Goal: Information Seeking & Learning: Learn about a topic

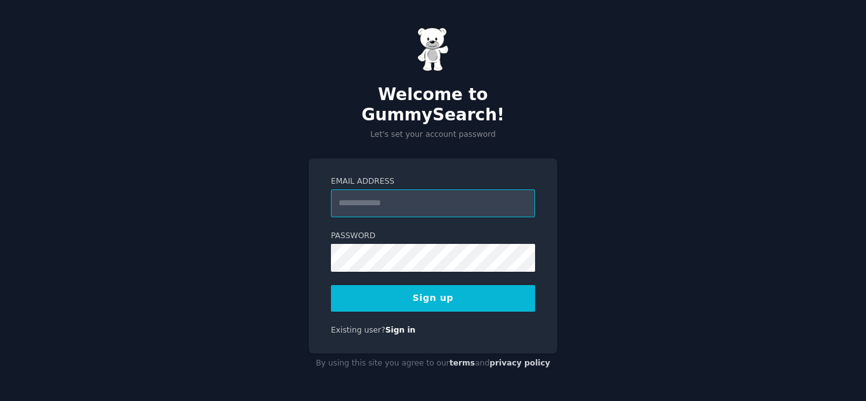
click at [391, 190] on input "Email Address" at bounding box center [433, 204] width 204 height 28
type input "**********"
click at [478, 298] on button "Sign up" at bounding box center [433, 298] width 204 height 27
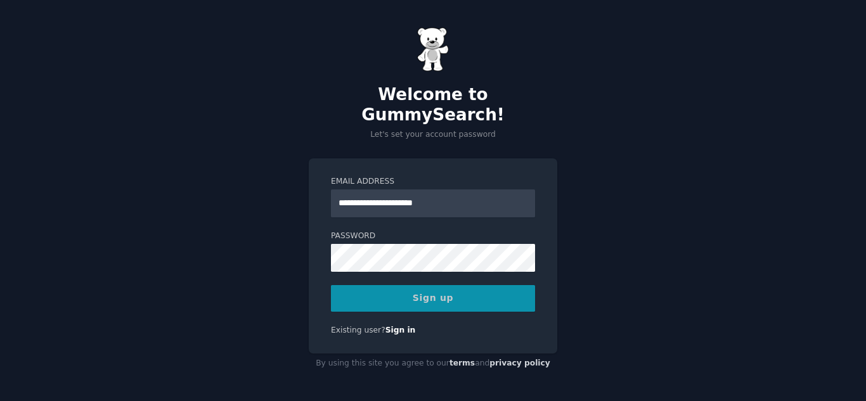
click at [477, 293] on div "Sign up" at bounding box center [433, 298] width 204 height 27
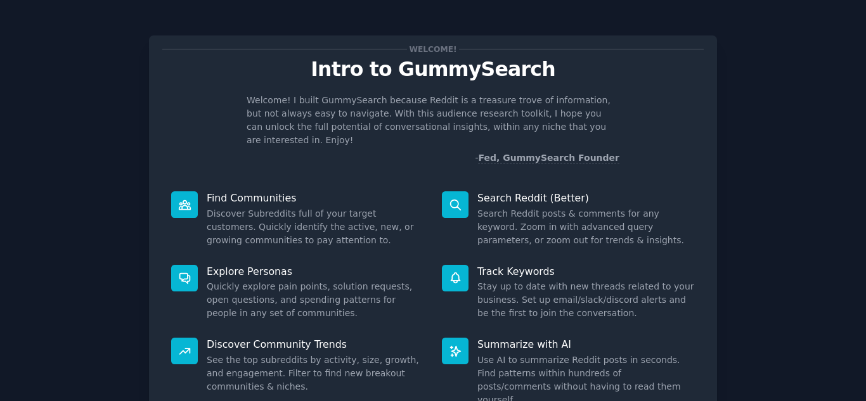
drag, startPoint x: 794, startPoint y: 161, endPoint x: 786, endPoint y: 167, distance: 10.0
click at [793, 162] on div "Welcome! Intro to GummySearch Welcome! I built GummySearch because Reddit is a …" at bounding box center [433, 262] width 831 height 488
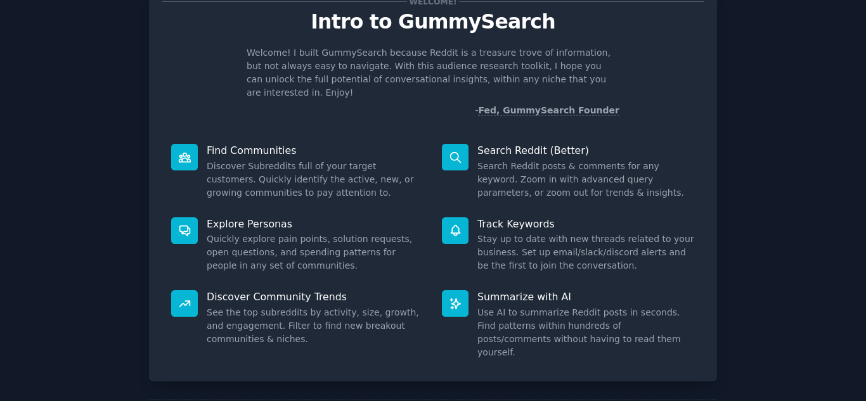
scroll to position [95, 0]
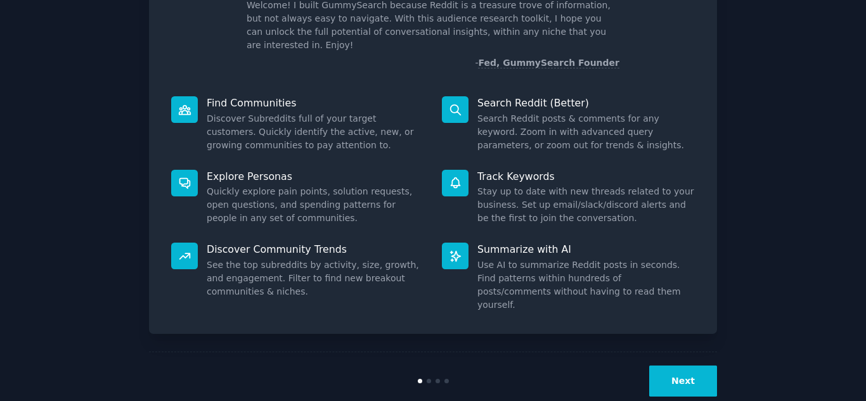
click at [685, 366] on button "Next" at bounding box center [683, 381] width 68 height 31
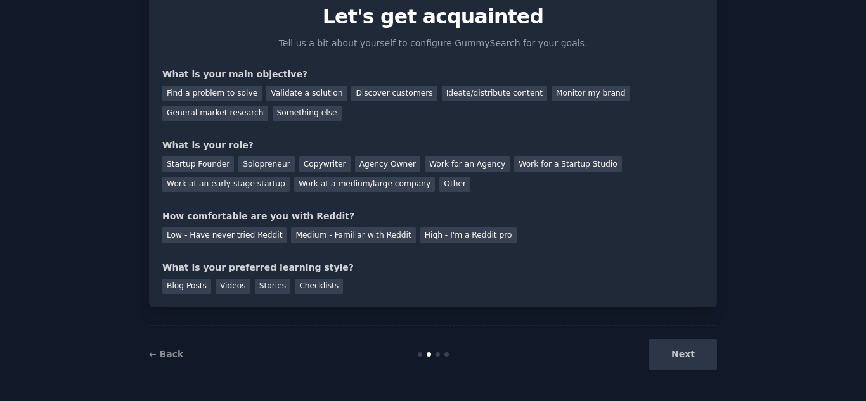
click at [686, 359] on div "Next" at bounding box center [623, 354] width 190 height 31
click at [685, 356] on div "Next" at bounding box center [623, 354] width 190 height 31
click at [689, 356] on div "Next" at bounding box center [623, 354] width 190 height 31
click at [162, 358] on link "← Back" at bounding box center [166, 354] width 34 height 10
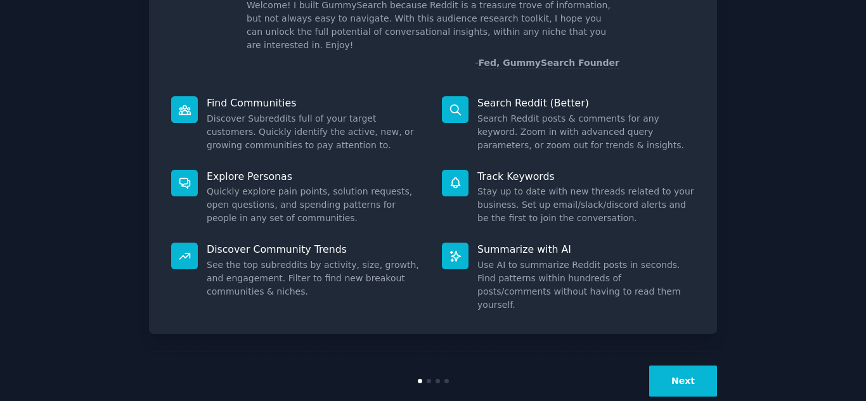
click at [708, 366] on button "Next" at bounding box center [683, 381] width 68 height 31
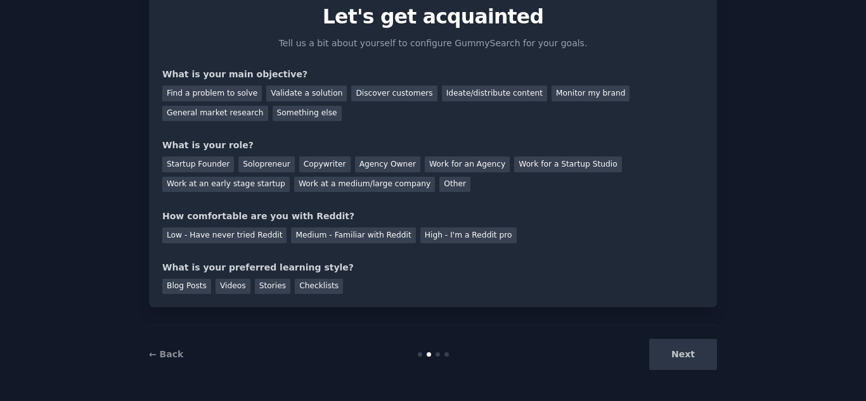
scroll to position [53, 0]
click at [703, 366] on div "Next" at bounding box center [623, 354] width 190 height 31
click at [689, 357] on div "Next" at bounding box center [623, 354] width 190 height 31
click at [688, 356] on div "Next" at bounding box center [623, 354] width 190 height 31
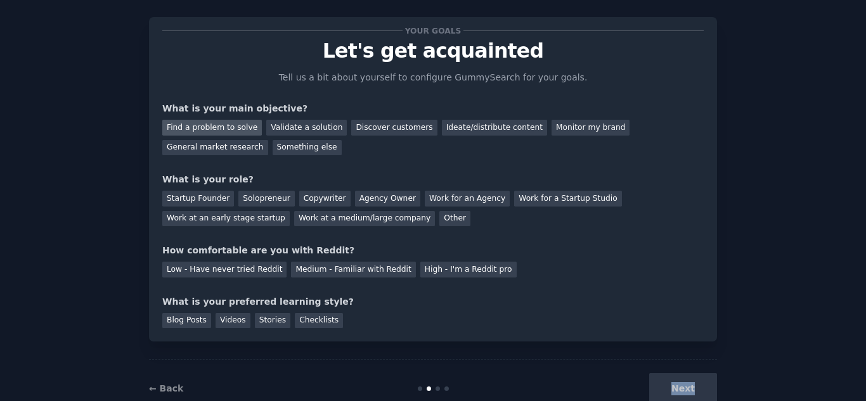
scroll to position [0, 0]
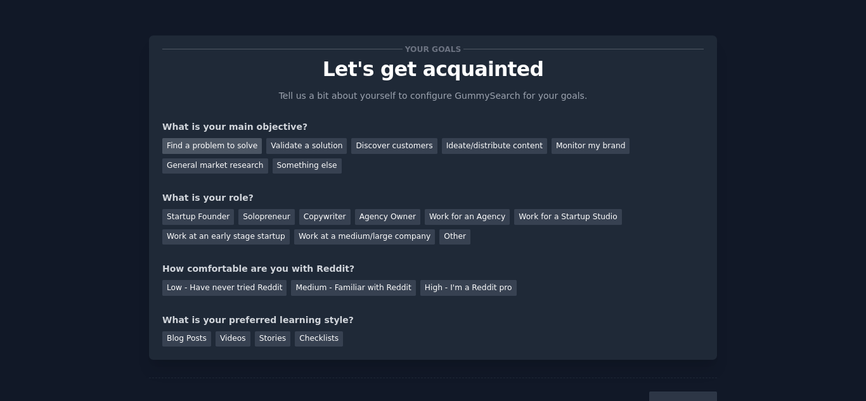
click at [219, 151] on div "Find a problem to solve" at bounding box center [212, 146] width 100 height 16
click at [312, 151] on div "Validate a solution" at bounding box center [306, 146] width 81 height 16
click at [235, 146] on div "Find a problem to solve" at bounding box center [212, 146] width 100 height 16
click at [216, 217] on div "Startup Founder" at bounding box center [198, 217] width 72 height 16
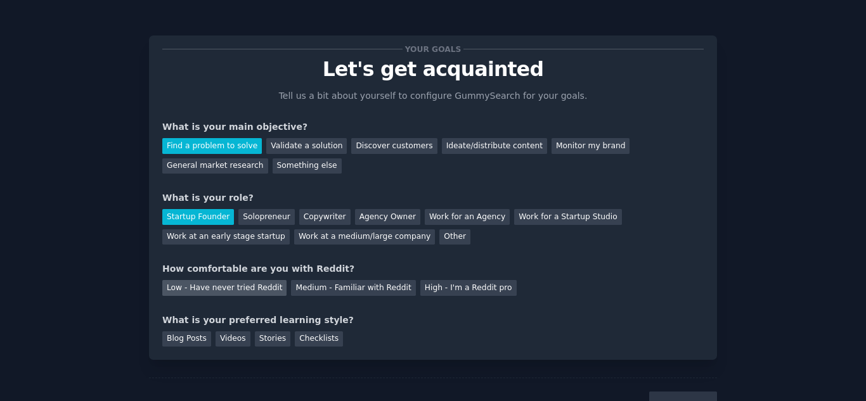
drag, startPoint x: 229, startPoint y: 282, endPoint x: 237, endPoint y: 287, distance: 9.7
click at [232, 284] on div "Low - Have never tried Reddit" at bounding box center [224, 288] width 124 height 16
click at [295, 341] on div "Checklists" at bounding box center [319, 340] width 48 height 16
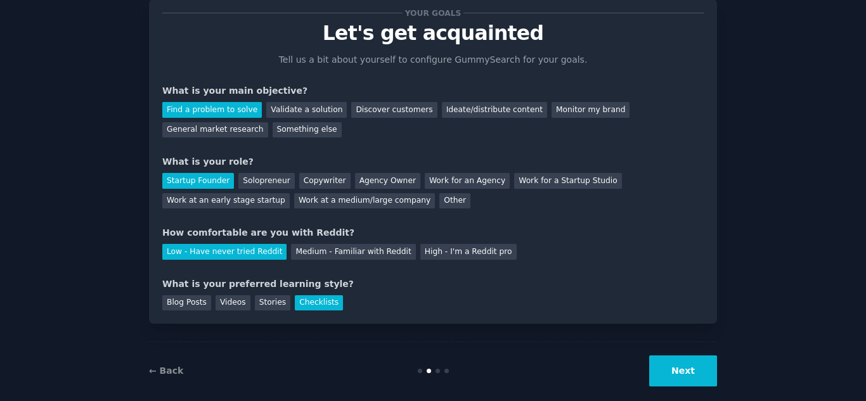
scroll to position [53, 0]
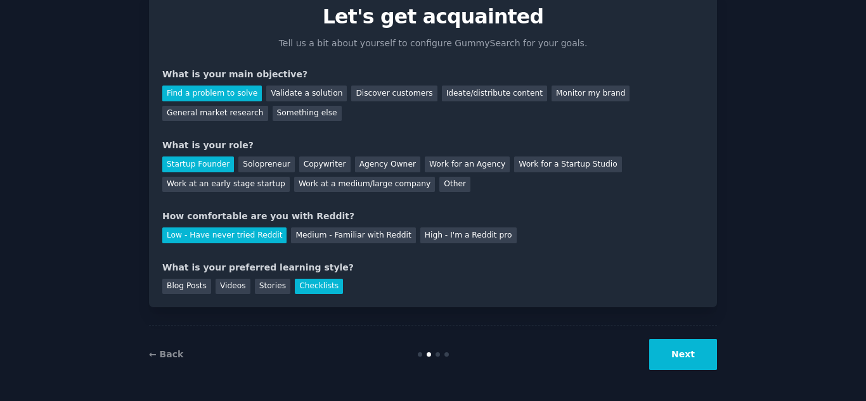
click at [697, 352] on button "Next" at bounding box center [683, 354] width 68 height 31
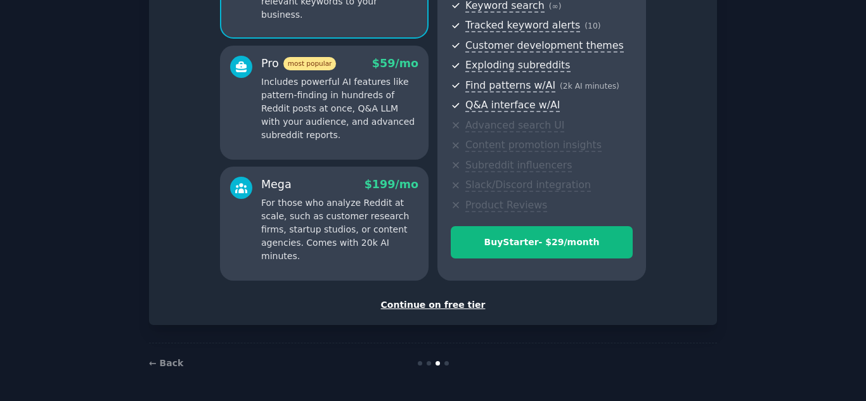
scroll to position [189, 0]
click at [457, 307] on div "Continue on free tier" at bounding box center [432, 305] width 541 height 13
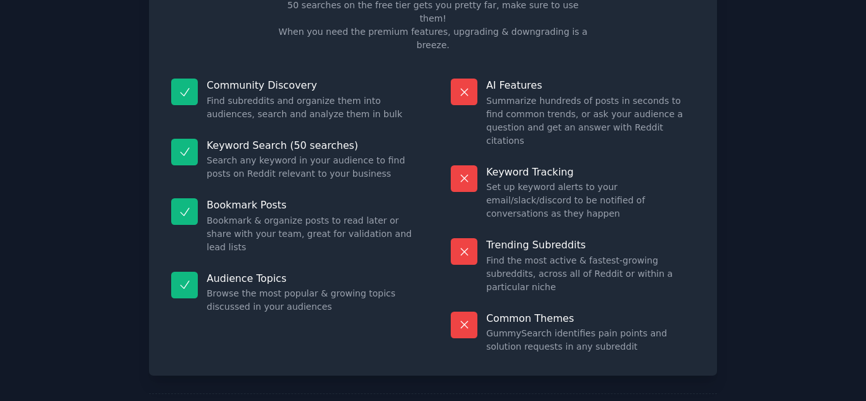
scroll to position [93, 0]
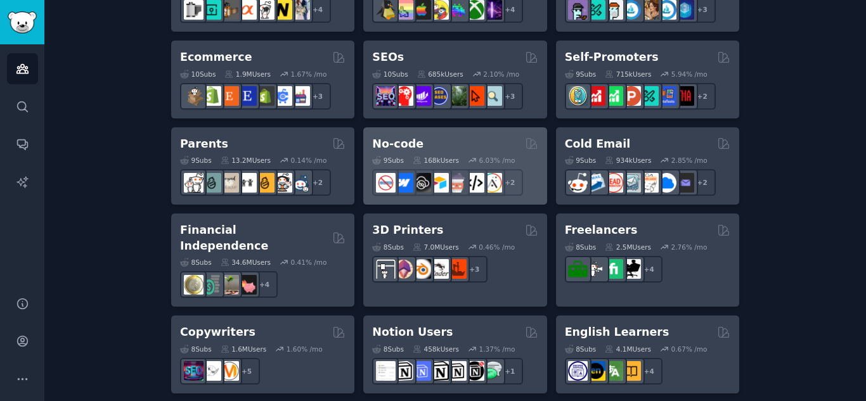
scroll to position [697, 0]
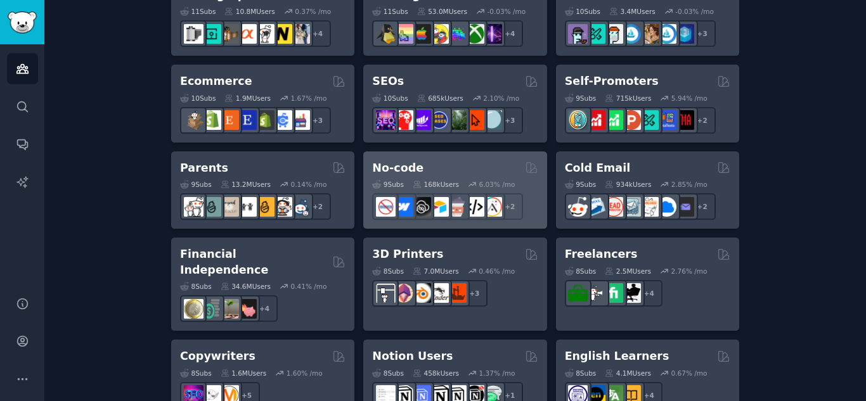
click at [468, 165] on div "No-code" at bounding box center [454, 168] width 165 height 16
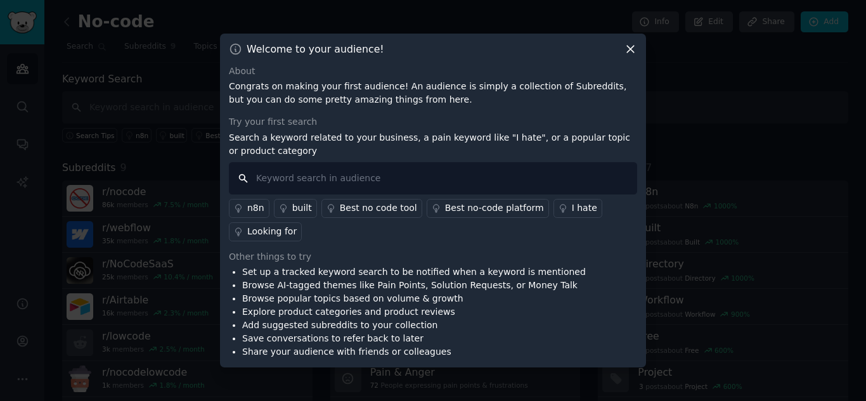
click at [450, 169] on input "text" at bounding box center [433, 178] width 408 height 32
click at [292, 211] on div "built" at bounding box center [302, 208] width 20 height 13
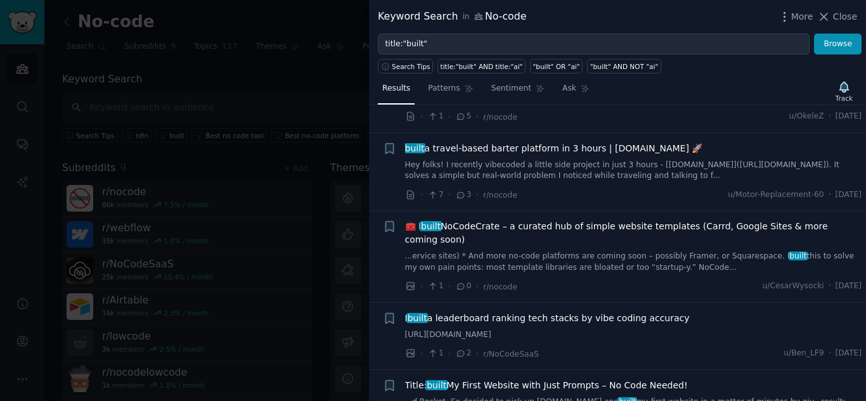
scroll to position [6316, 0]
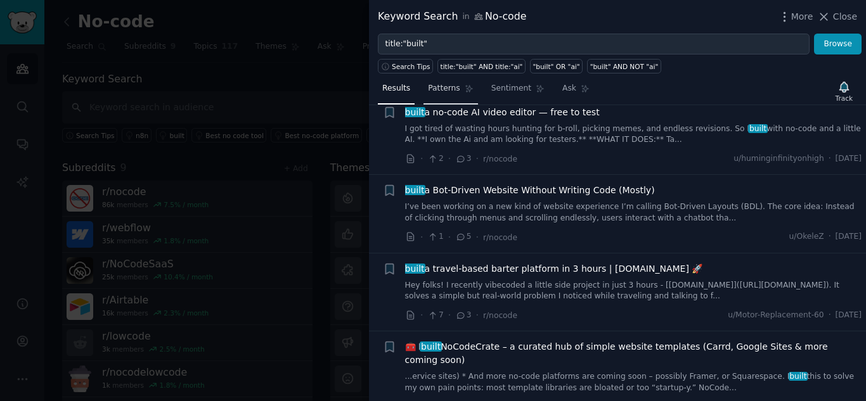
click at [449, 91] on span "Patterns" at bounding box center [444, 88] width 32 height 11
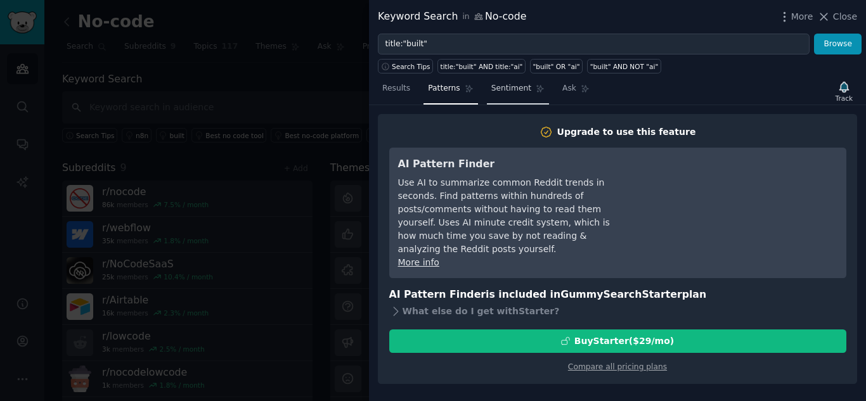
click at [503, 95] on link "Sentiment" at bounding box center [518, 92] width 62 height 26
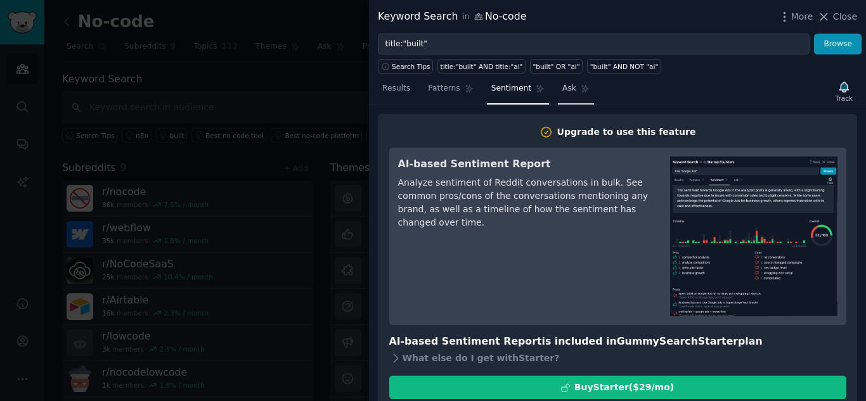
click at [562, 91] on span "Ask" at bounding box center [569, 88] width 14 height 11
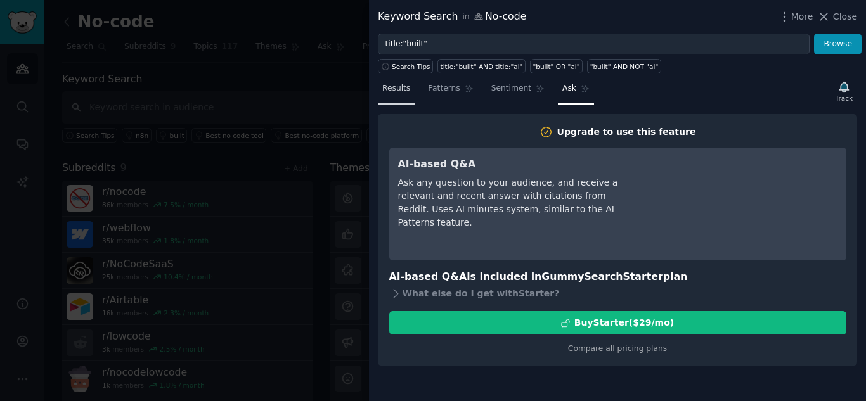
click at [405, 93] on span "Results" at bounding box center [396, 88] width 28 height 11
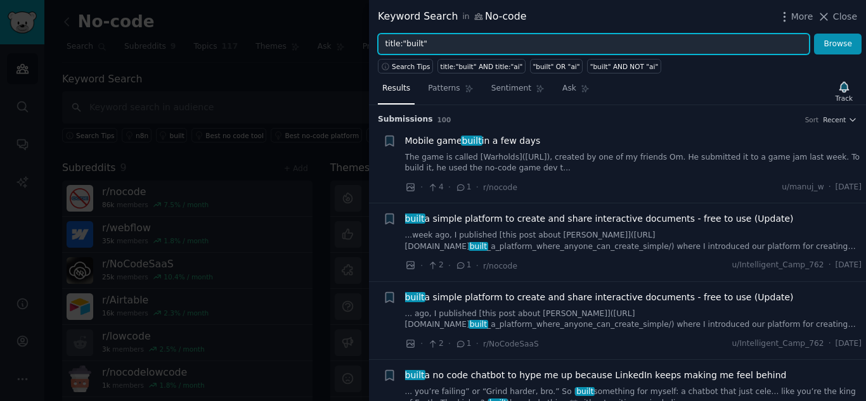
drag, startPoint x: 456, startPoint y: 49, endPoint x: 328, endPoint y: 22, distance: 130.3
click at [328, 22] on div "Keyword Search in No-code More Close title:"built" Browse Search Tips title:"bu…" at bounding box center [433, 200] width 866 height 401
paste input "software idea using promises for the future"
type input "software idea using promises for the future"
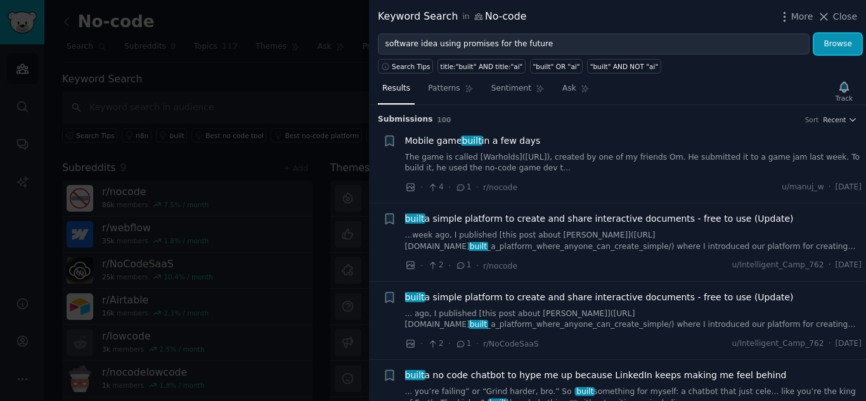
drag, startPoint x: 831, startPoint y: 51, endPoint x: 551, endPoint y: 124, distance: 289.1
click at [831, 51] on button "Browse" at bounding box center [838, 45] width 48 height 22
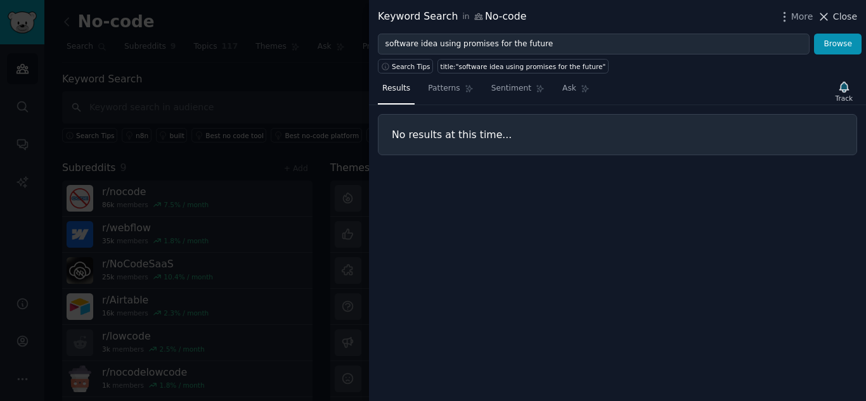
click at [846, 20] on span "Close" at bounding box center [845, 16] width 24 height 13
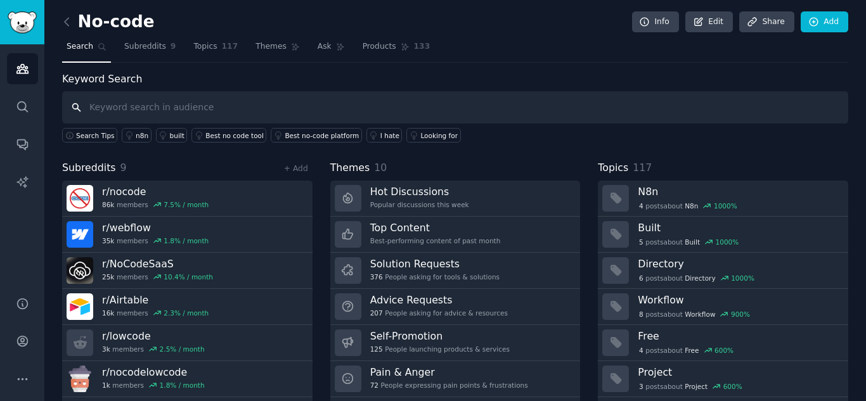
paste input "software idea using promises for the future"
type input "software idea using promises for the future"
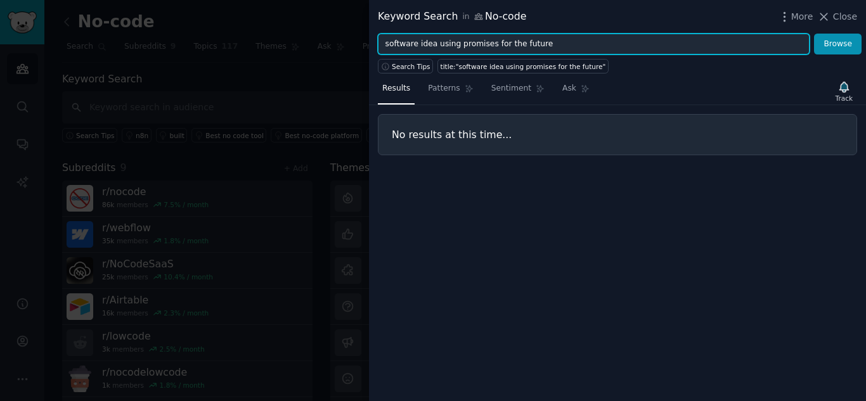
drag, startPoint x: 436, startPoint y: 44, endPoint x: 611, endPoint y: 56, distance: 175.4
click at [611, 56] on div "Keyword Search in No-code More Close software idea using promises for the futur…" at bounding box center [617, 200] width 497 height 401
type input "software idea"
click at [814, 34] on button "Browse" at bounding box center [838, 45] width 48 height 22
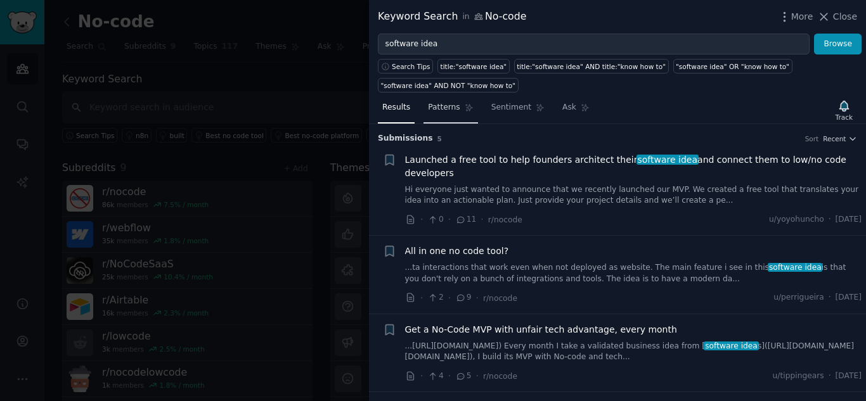
click at [457, 108] on link "Patterns" at bounding box center [451, 111] width 54 height 26
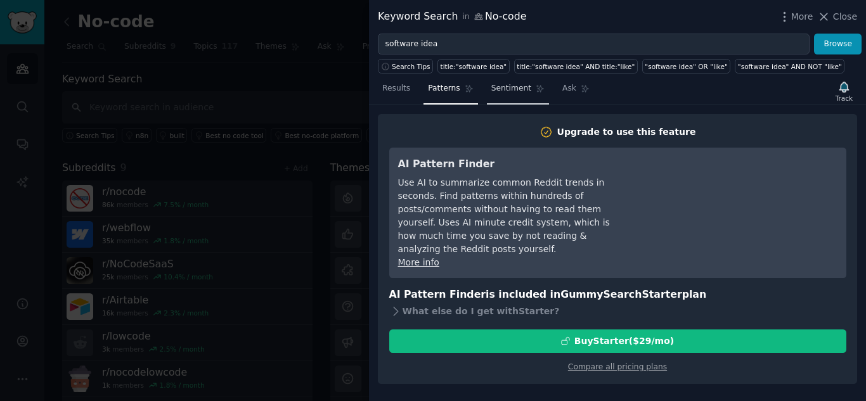
click at [497, 91] on span "Sentiment" at bounding box center [511, 88] width 40 height 11
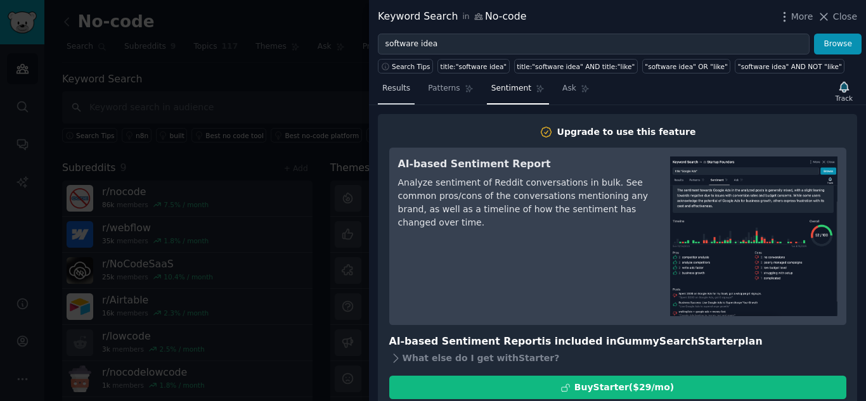
click at [405, 86] on span "Results" at bounding box center [396, 88] width 28 height 11
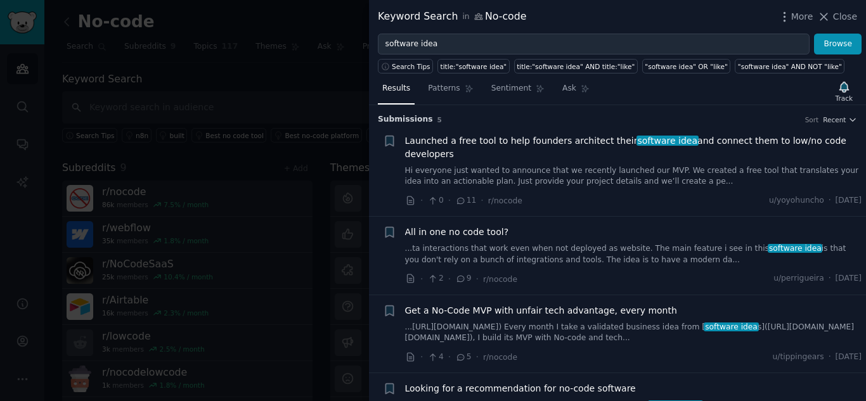
click at [517, 226] on div "All in one no code tool?" at bounding box center [633, 232] width 457 height 13
click at [499, 226] on span "All in one no code tool?" at bounding box center [457, 232] width 104 height 13
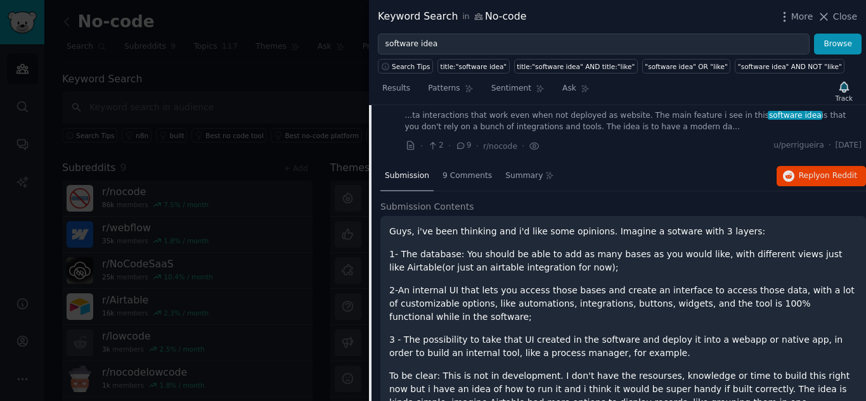
scroll to position [29, 0]
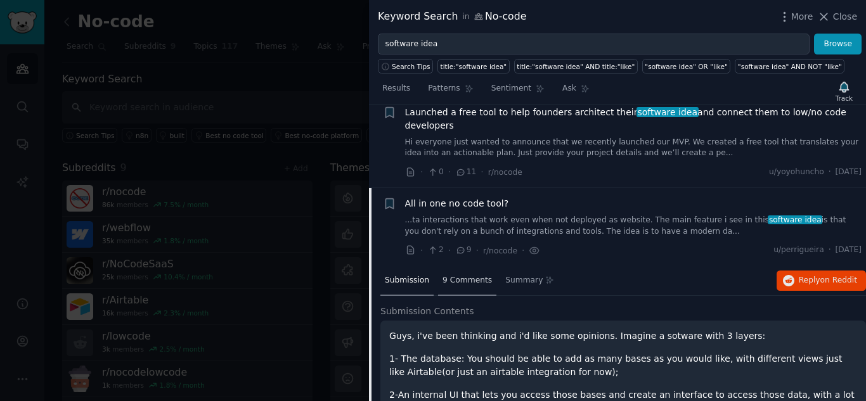
click at [469, 275] on span "9 Comments" at bounding box center [467, 280] width 49 height 11
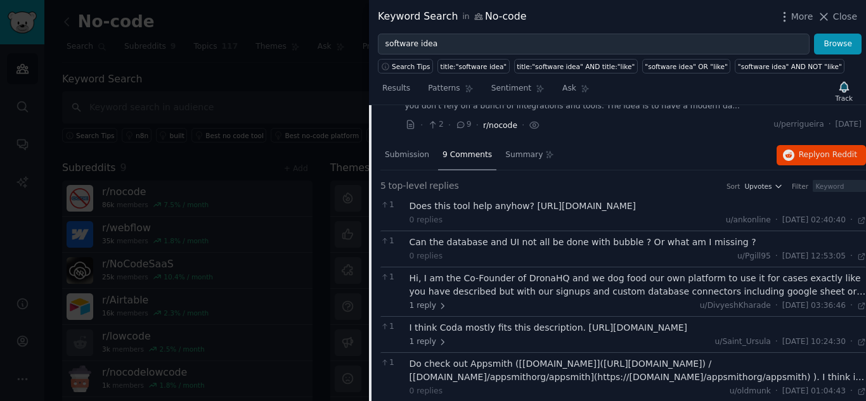
scroll to position [190, 0]
